Goal: Navigation & Orientation: Find specific page/section

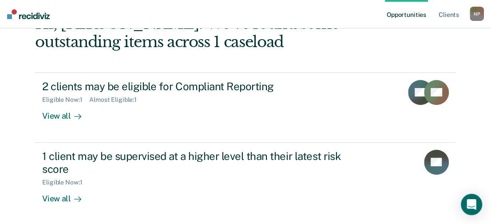
scroll to position [59, 0]
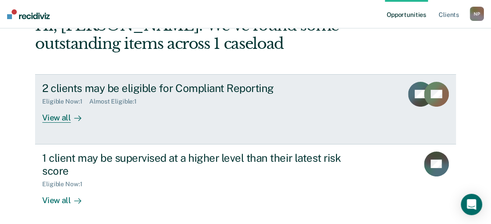
click at [62, 115] on div "View all" at bounding box center [67, 113] width 50 height 17
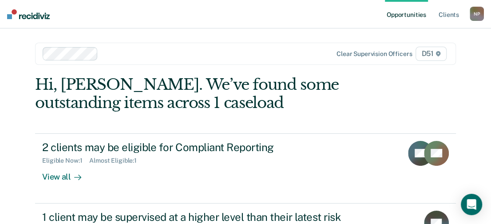
scroll to position [59, 0]
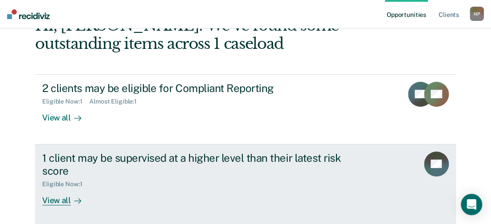
click at [161, 161] on div "1 client may be supervised at a higher level than their latest risk score" at bounding box center [198, 164] width 312 height 26
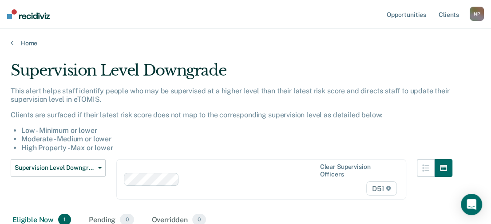
scroll to position [59, 0]
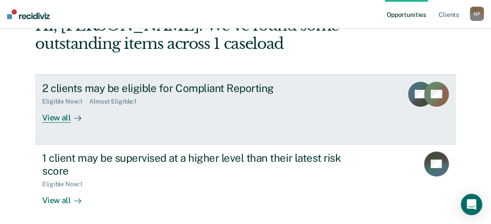
click at [71, 121] on div at bounding box center [76, 117] width 11 height 10
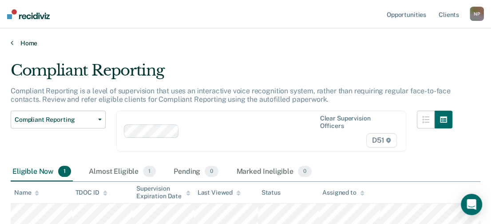
click at [20, 42] on link "Home" at bounding box center [246, 43] width 470 height 8
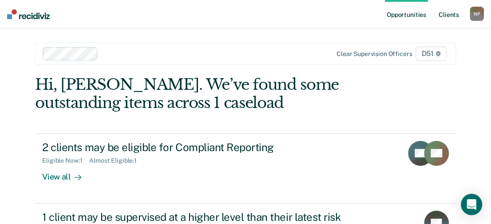
click at [442, 15] on link "Client s" at bounding box center [449, 14] width 24 height 28
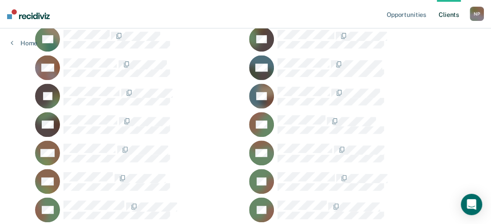
scroll to position [417, 0]
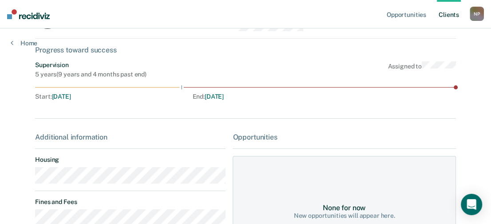
scroll to position [6, 0]
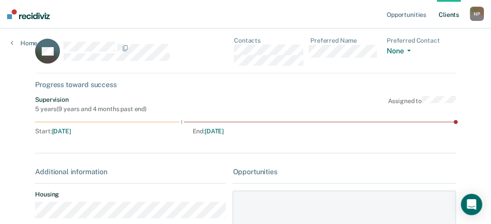
scroll to position [417, 0]
